Goal: Book appointment/travel/reservation

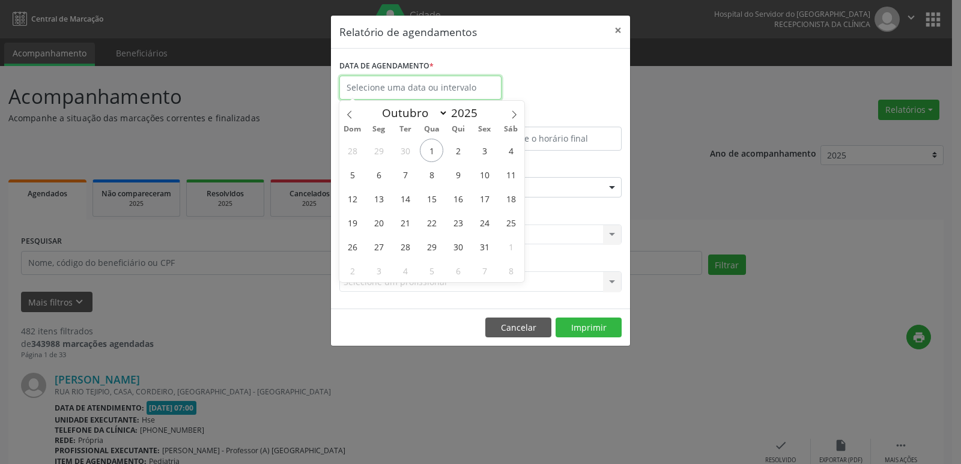
click at [390, 91] on body "Central de Marcação Hospital do Servidor do [GEOGRAPHIC_DATA] Recepcionista da …" at bounding box center [480, 232] width 961 height 464
click at [427, 153] on span "1" at bounding box center [431, 150] width 23 height 23
type input "[DATE]"
click at [427, 153] on span "1" at bounding box center [431, 150] width 23 height 23
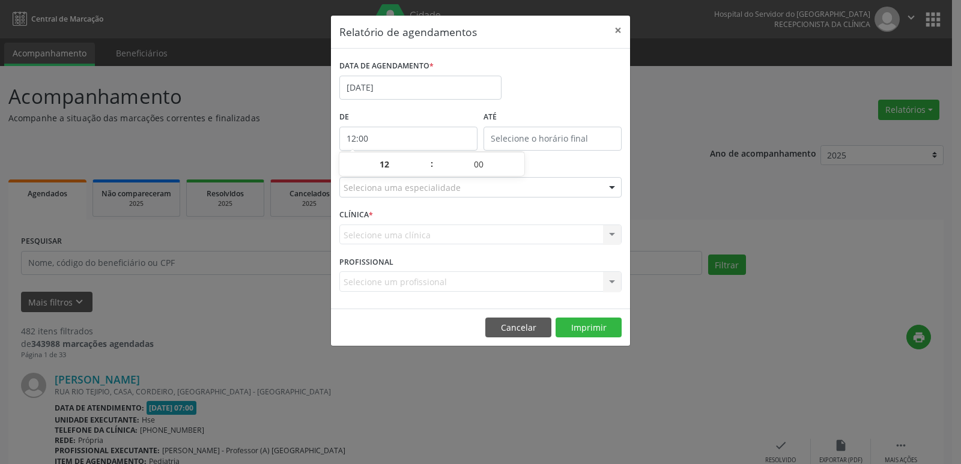
click at [414, 132] on input "12:00" at bounding box center [408, 139] width 138 height 24
click at [426, 169] on span at bounding box center [425, 171] width 8 height 12
type input "11:00"
type input "11"
click at [426, 169] on span at bounding box center [425, 171] width 8 height 12
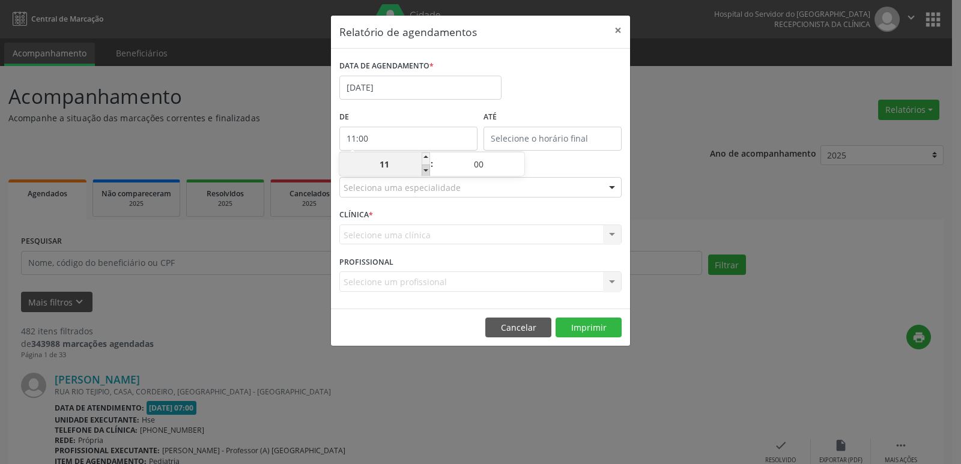
type input "10:00"
type input "10"
click at [426, 169] on span at bounding box center [425, 171] width 8 height 12
type input "09:00"
type input "09"
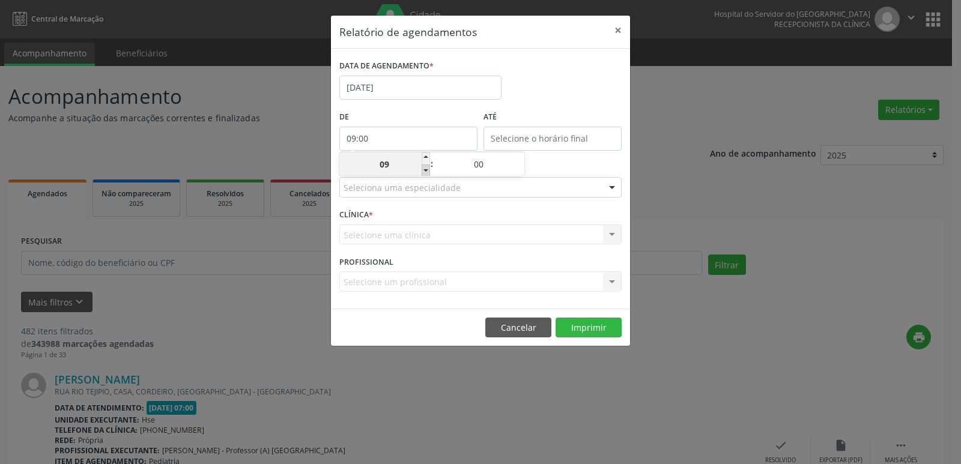
click at [426, 169] on span at bounding box center [425, 171] width 8 height 12
type input "08:00"
type input "08"
click at [426, 169] on span at bounding box center [425, 171] width 8 height 12
type input "07:00"
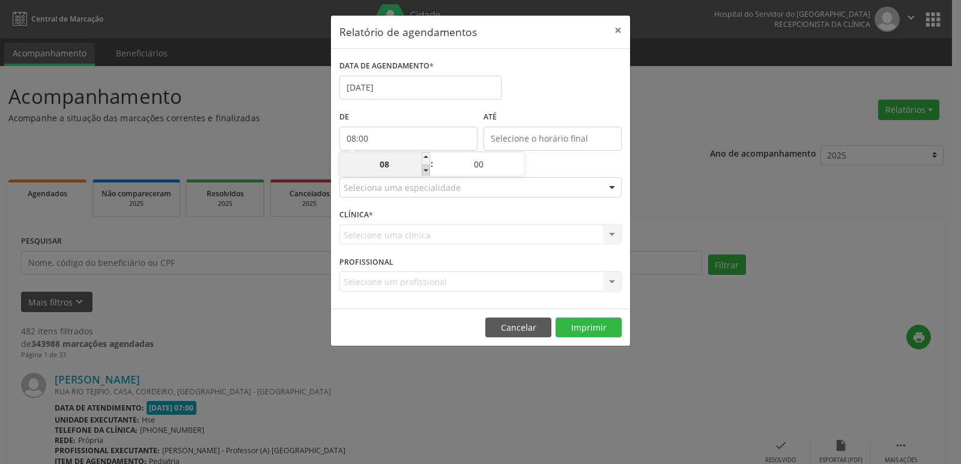
type input "07"
click at [556, 139] on input "12:00" at bounding box center [552, 139] width 138 height 24
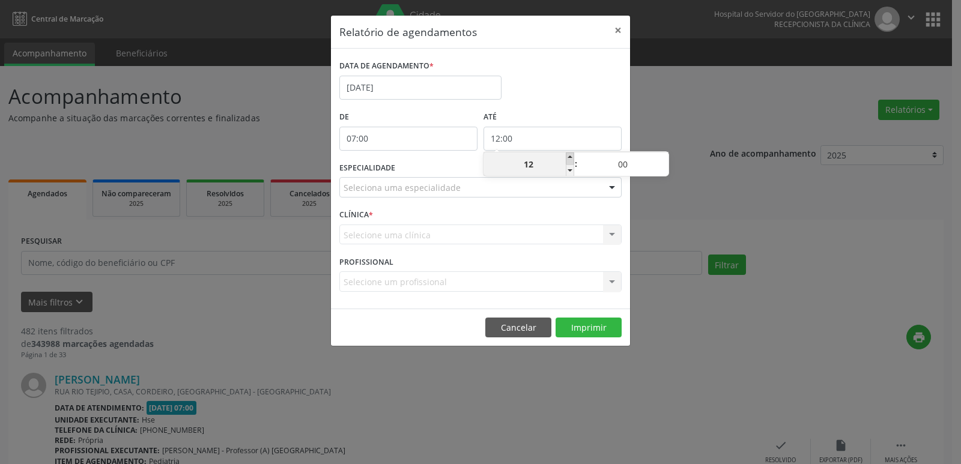
click at [569, 158] on span at bounding box center [570, 158] width 8 height 12
type input "13:00"
type input "13"
click at [569, 158] on span at bounding box center [570, 158] width 8 height 12
type input "14:00"
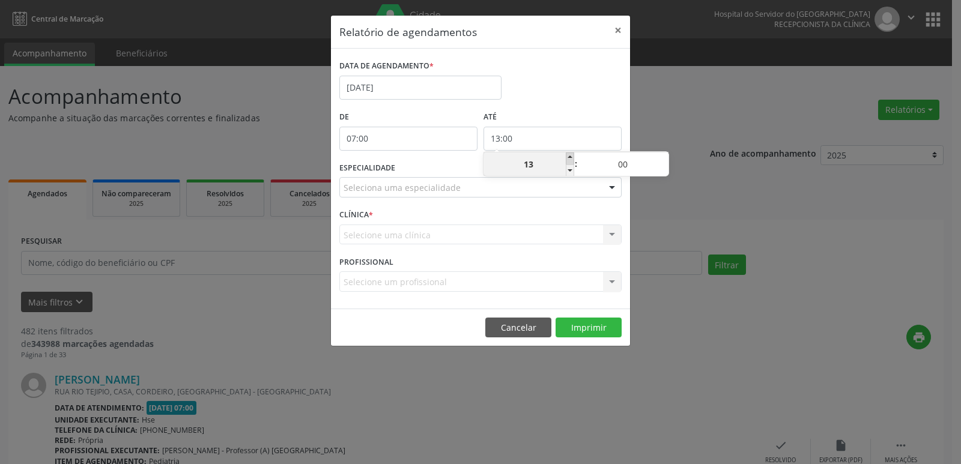
type input "14"
click at [569, 158] on span at bounding box center [570, 158] width 8 height 12
type input "15:00"
type input "15"
click at [569, 158] on span at bounding box center [570, 158] width 8 height 12
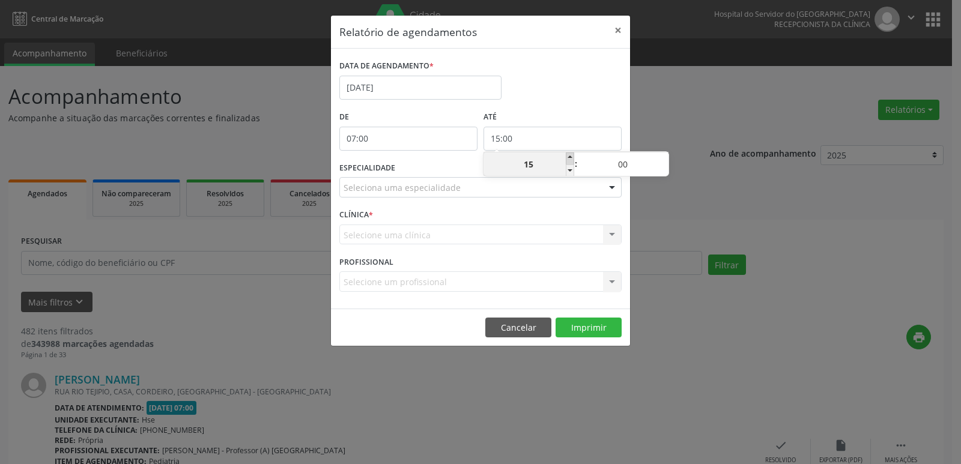
type input "16:00"
type input "16"
click at [569, 158] on span at bounding box center [570, 158] width 8 height 12
type input "17:00"
type input "17"
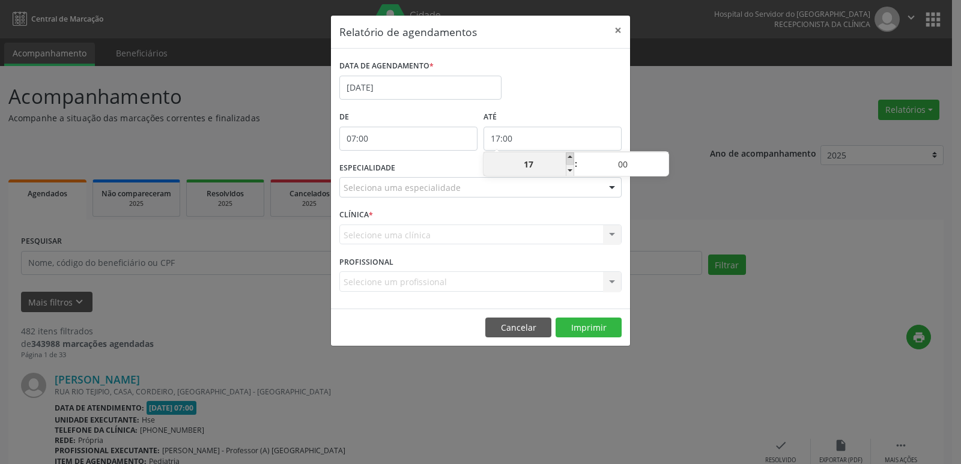
click at [569, 158] on span at bounding box center [570, 158] width 8 height 12
type input "18:00"
type input "18"
click at [569, 158] on span at bounding box center [570, 158] width 8 height 12
type input "19:00"
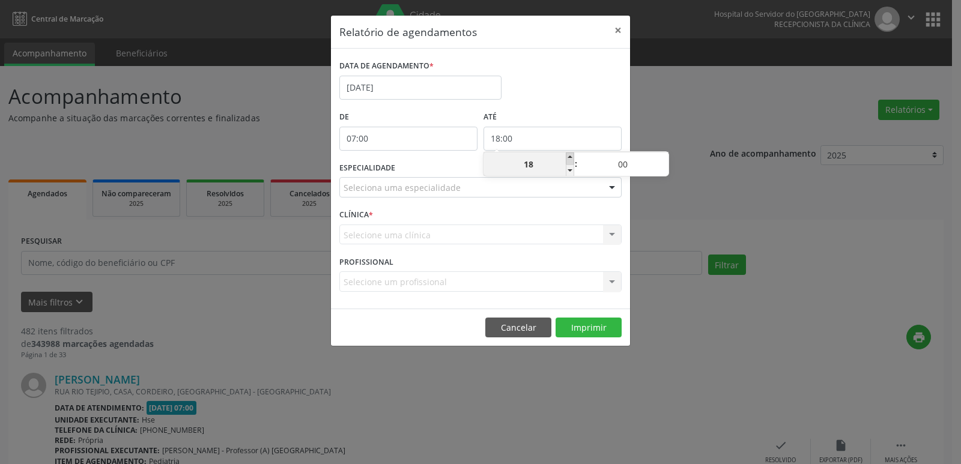
type input "19"
click at [569, 158] on span at bounding box center [570, 158] width 8 height 12
type input "20:00"
type input "20"
click at [569, 158] on span at bounding box center [570, 158] width 8 height 12
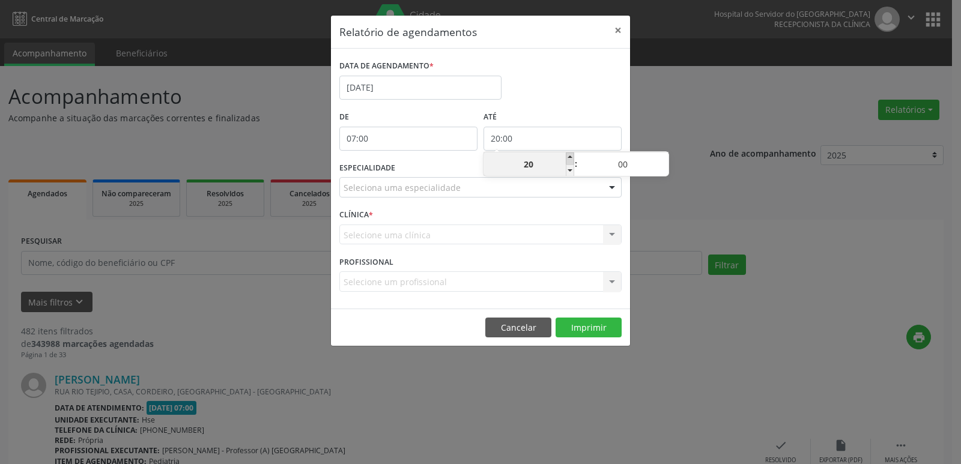
type input "21:00"
type input "21"
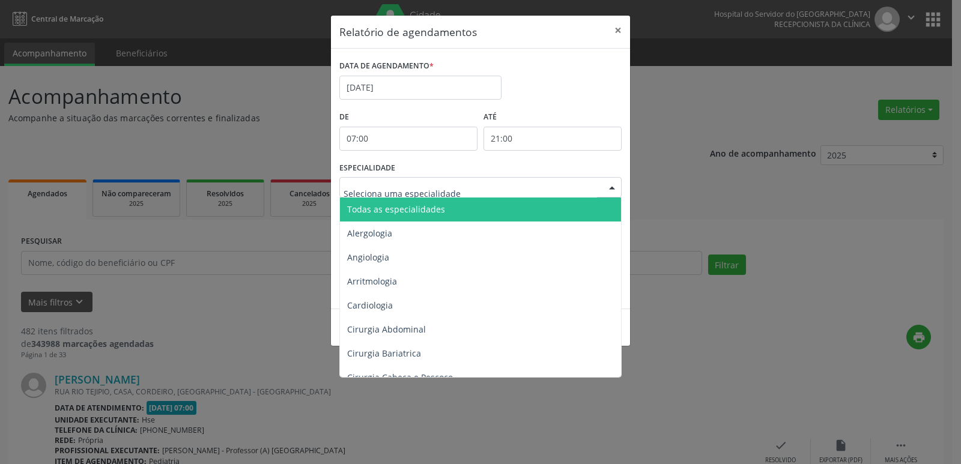
click at [610, 187] on div at bounding box center [612, 188] width 18 height 20
click at [594, 207] on span "Todas as especialidades" at bounding box center [481, 210] width 283 height 24
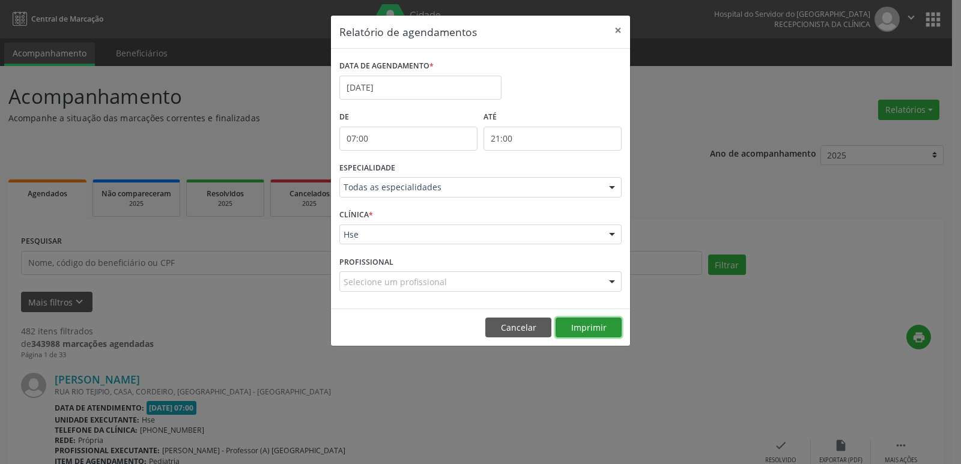
click at [589, 325] on button "Imprimir" at bounding box center [588, 328] width 66 height 20
